Goal: Information Seeking & Learning: Understand process/instructions

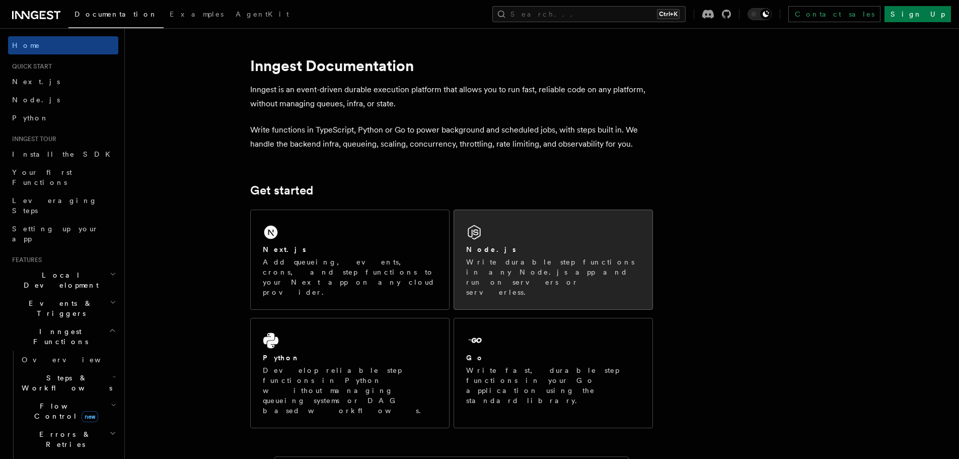
click at [562, 267] on p "Write durable step functions in any Node.js app and run on servers or serverles…" at bounding box center [553, 277] width 174 height 40
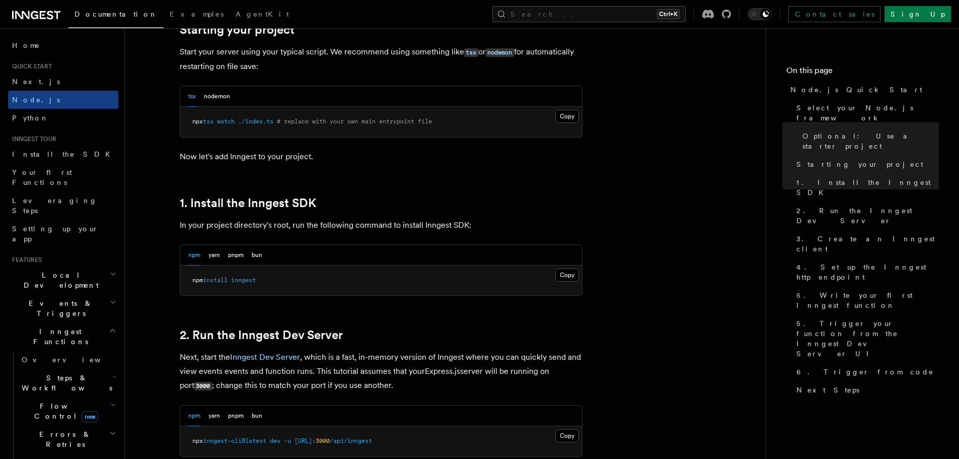
scroll to position [504, 0]
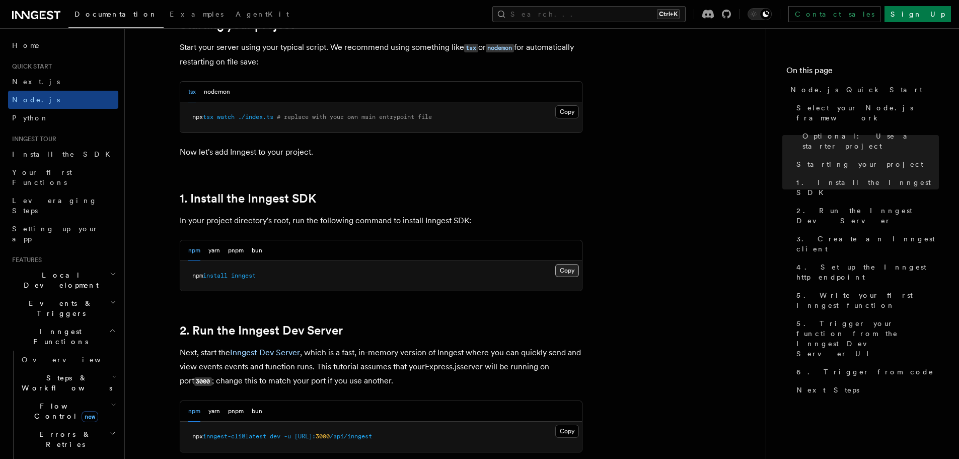
click at [562, 272] on button "Copy Copied" at bounding box center [567, 270] width 24 height 13
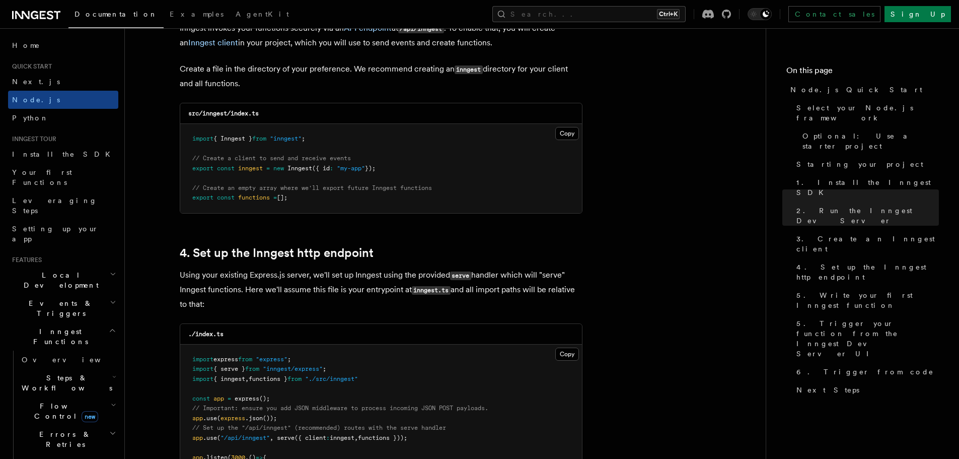
scroll to position [1309, 0]
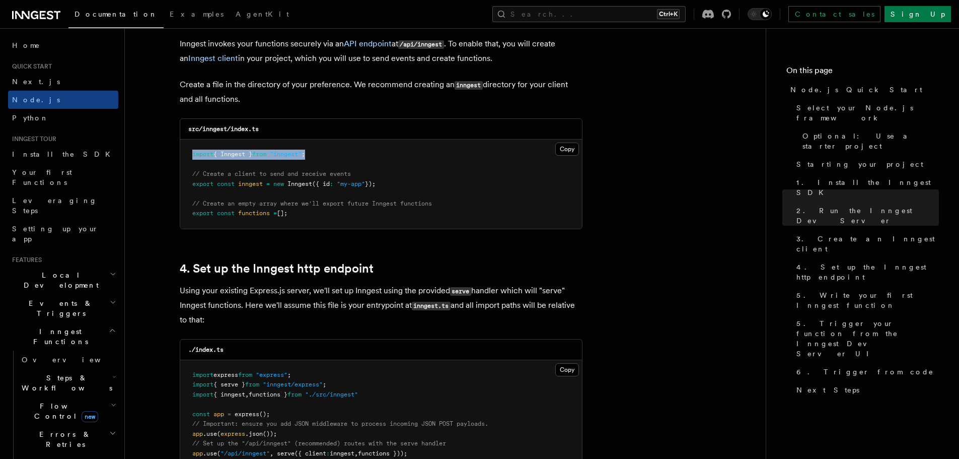
drag, startPoint x: 346, startPoint y: 150, endPoint x: 194, endPoint y: 153, distance: 152.6
click at [194, 153] on pre "import { Inngest } from "inngest" ; // Create a client to send and receive even…" at bounding box center [381, 183] width 402 height 89
copy span "import { Inngest } from "inngest" ;"
click at [570, 143] on button "Copy Copied" at bounding box center [567, 149] width 24 height 13
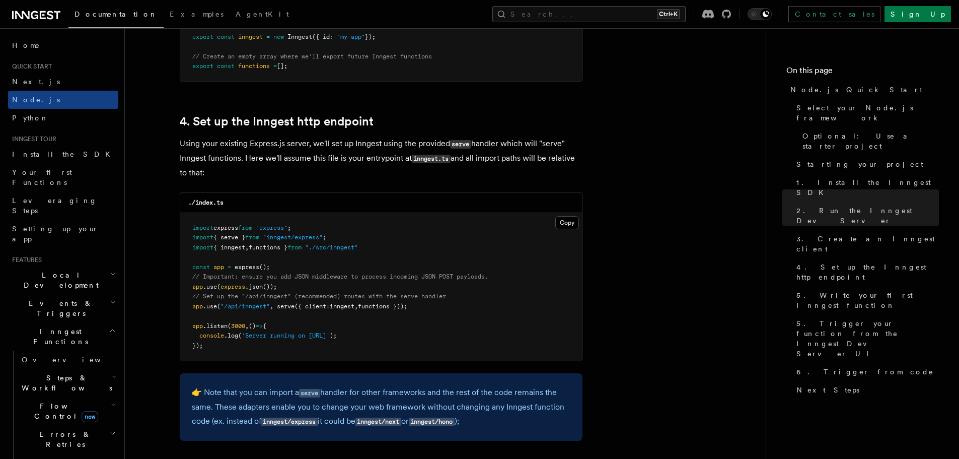
scroll to position [1460, 0]
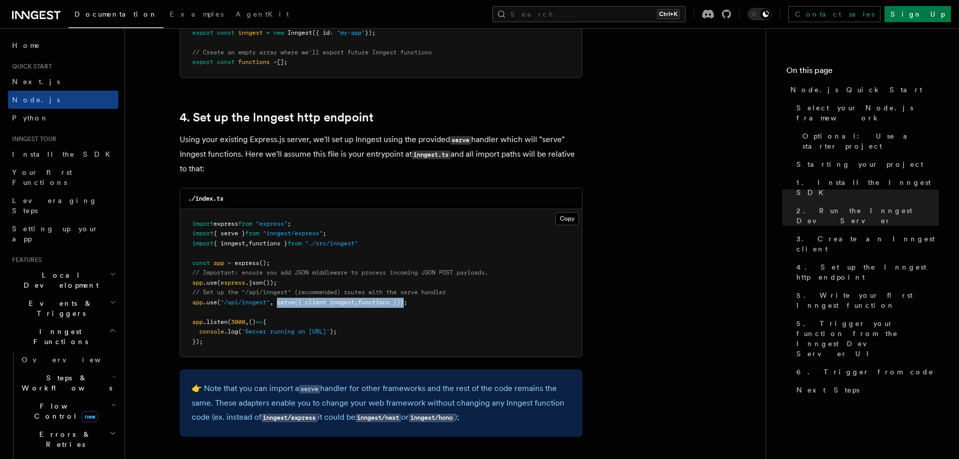
drag, startPoint x: 278, startPoint y: 301, endPoint x: 413, endPoint y: 303, distance: 134.5
click at [407, 303] on span "app .use ( "/api/inngest" , serve ({ client : inngest , functions }));" at bounding box center [299, 302] width 215 height 7
copy span "serve ({ client : inngest , functions })"
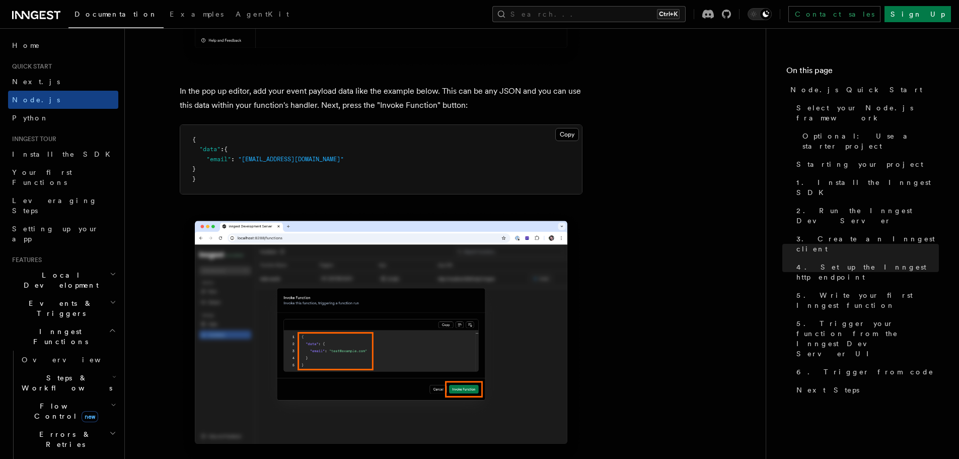
scroll to position [3021, 0]
